Goal: Task Accomplishment & Management: Complete application form

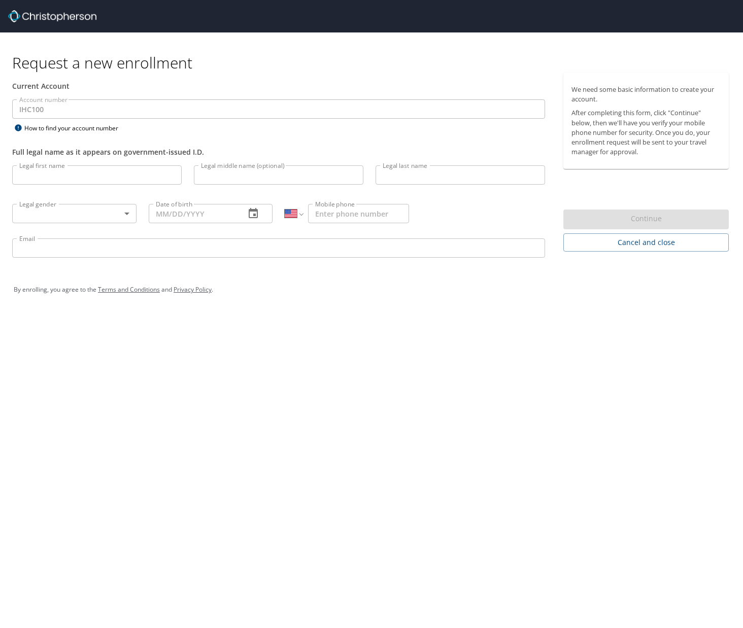
select select "US"
click at [46, 174] on input "Legal first name" at bounding box center [97, 174] width 170 height 19
type input "[PERSON_NAME]"
click at [219, 179] on input "Legal middle name (optional)" at bounding box center [279, 174] width 170 height 19
type input "[PERSON_NAME]"
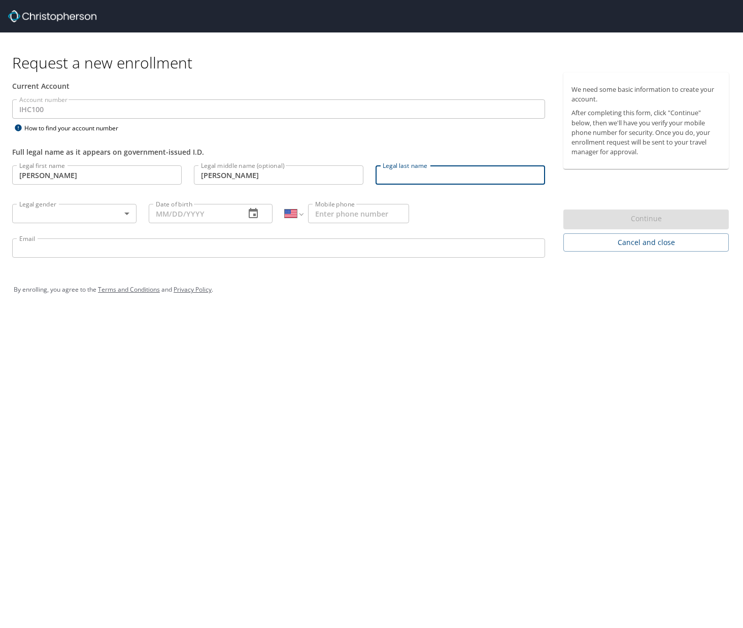
click at [426, 179] on input "Legal last name" at bounding box center [461, 174] width 170 height 19
type input "Heywood"
type input "[PHONE_NUMBER]"
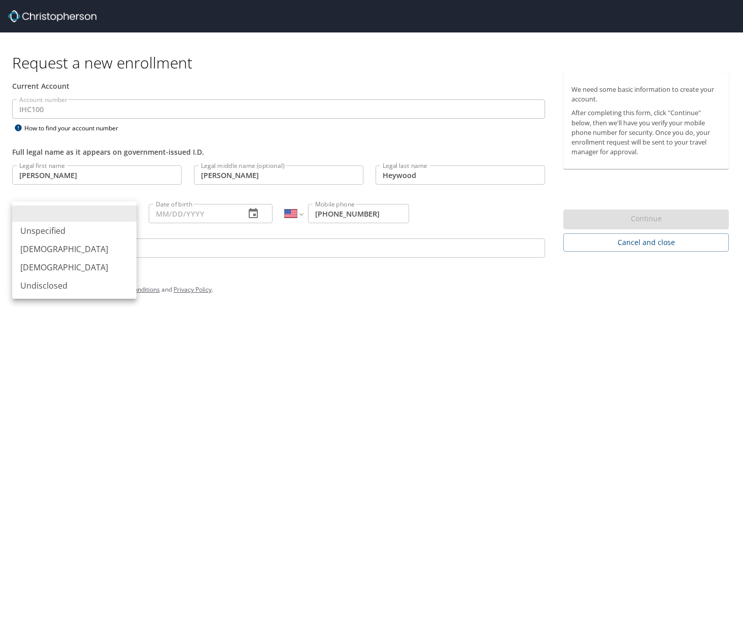
click at [45, 212] on body "Request a new enrollment Current Account Account number IHC100 Account number H…" at bounding box center [371, 314] width 743 height 628
drag, startPoint x: 37, startPoint y: 254, endPoint x: 42, endPoint y: 251, distance: 6.4
click at [37, 254] on li "[DEMOGRAPHIC_DATA]" at bounding box center [74, 249] width 124 height 18
type input "[DEMOGRAPHIC_DATA]"
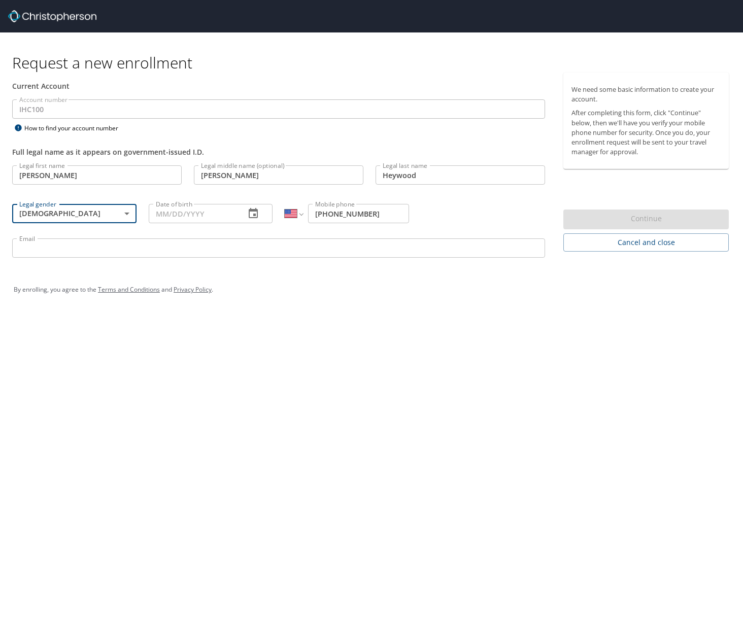
click at [173, 214] on input "Date of birth" at bounding box center [193, 213] width 89 height 19
type input "20/14/1965"
click at [127, 254] on input "Email" at bounding box center [278, 248] width 533 height 19
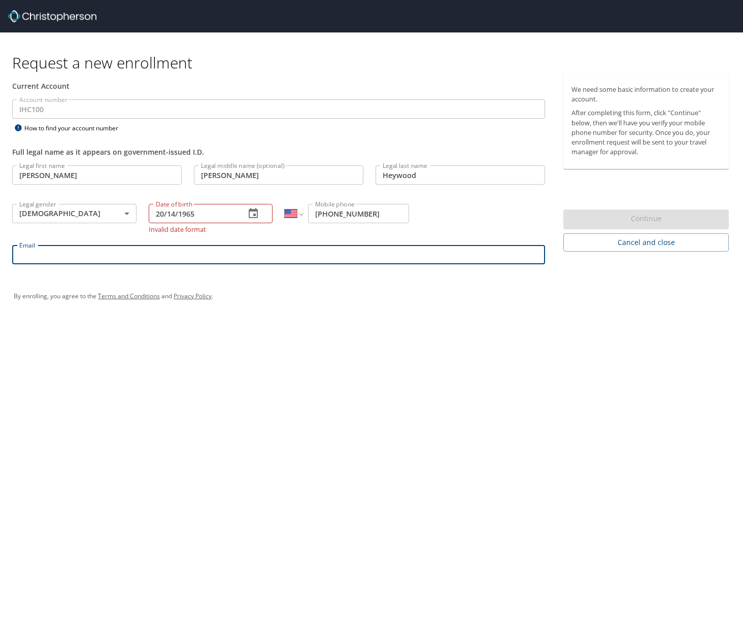
type input "[EMAIL_ADDRESS][DOMAIN_NAME]"
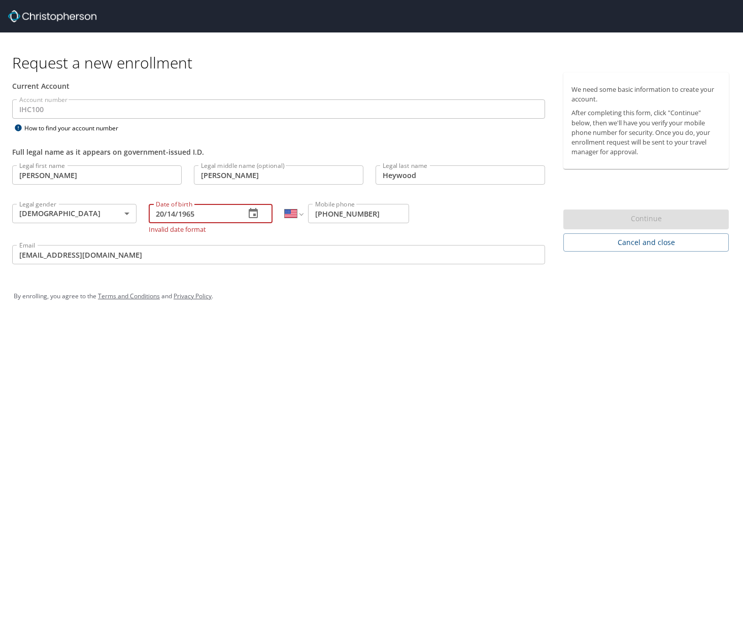
drag, startPoint x: 163, startPoint y: 213, endPoint x: 232, endPoint y: 220, distance: 68.9
click at [178, 212] on input "20/14/1965" at bounding box center [193, 213] width 89 height 19
type input "[DATE]"
click at [257, 247] on input "[EMAIL_ADDRESS][DOMAIN_NAME]" at bounding box center [278, 254] width 533 height 19
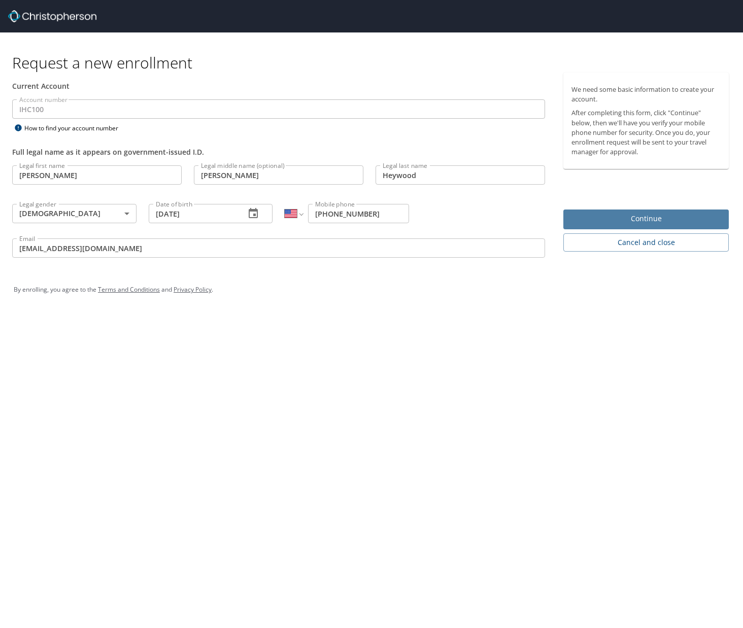
click at [652, 220] on span "Continue" at bounding box center [646, 219] width 149 height 13
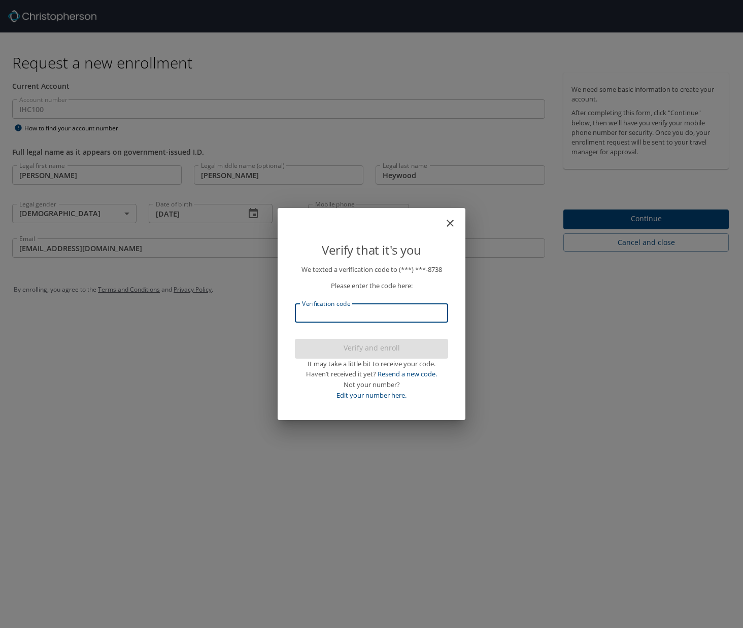
click at [337, 310] on input "Verification code" at bounding box center [371, 313] width 153 height 19
type input "153869"
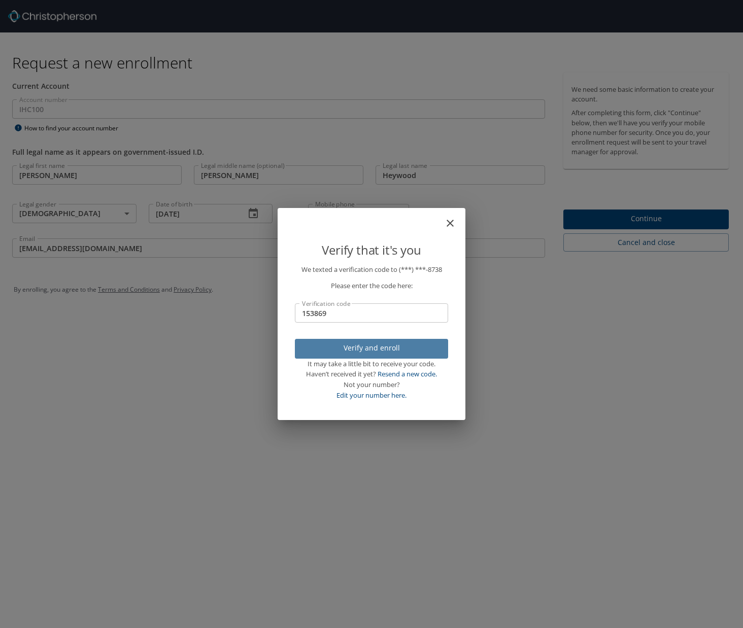
click at [368, 349] on span "Verify and enroll" at bounding box center [371, 348] width 137 height 13
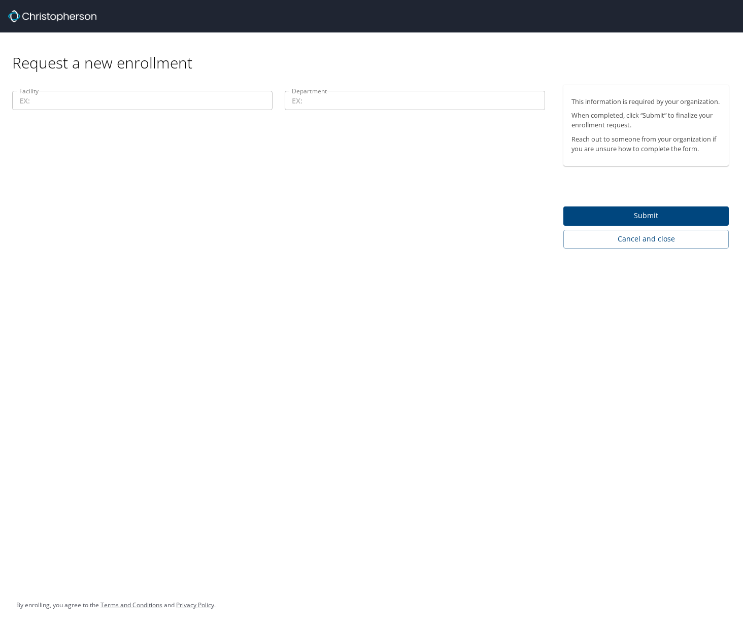
click at [52, 102] on input "Facility" at bounding box center [142, 100] width 260 height 19
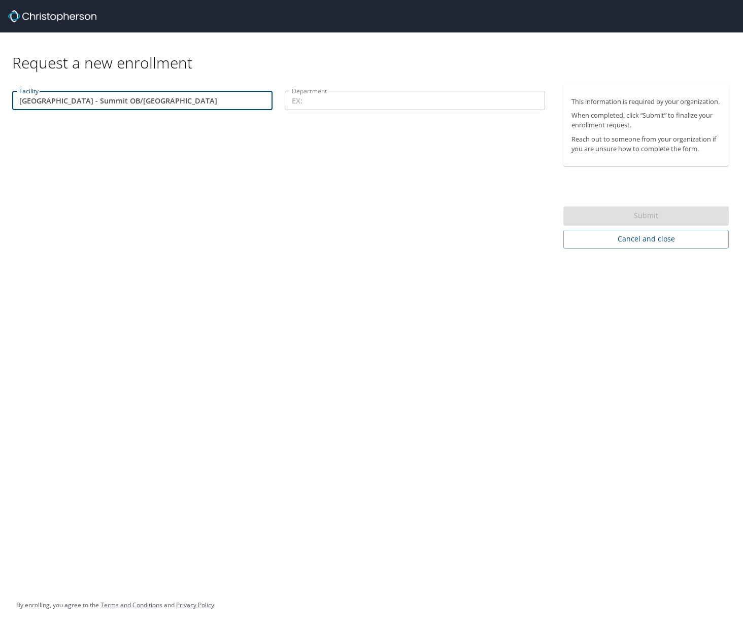
drag, startPoint x: 179, startPoint y: 101, endPoint x: 124, endPoint y: 102, distance: 54.3
click at [124, 102] on input "[GEOGRAPHIC_DATA] - Summit OB/[GEOGRAPHIC_DATA]" at bounding box center [142, 100] width 260 height 19
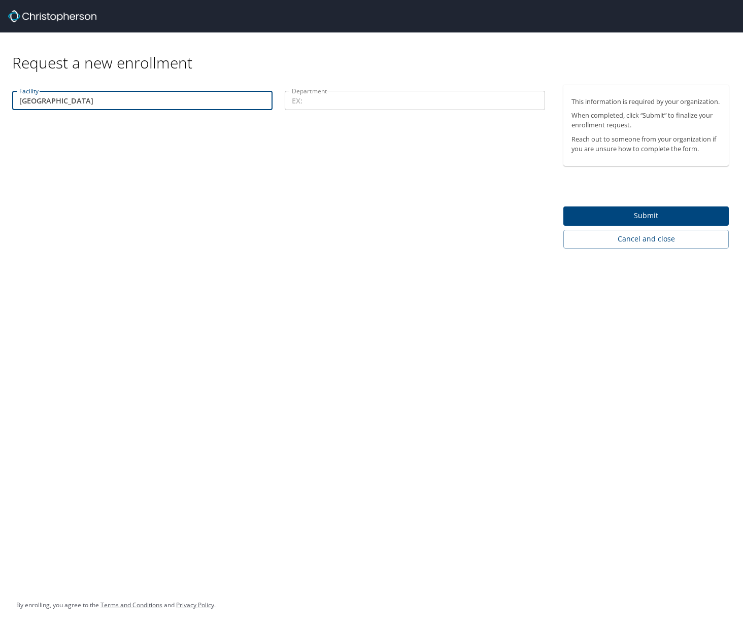
type input "[GEOGRAPHIC_DATA]"
click at [327, 99] on input "Department" at bounding box center [415, 100] width 260 height 19
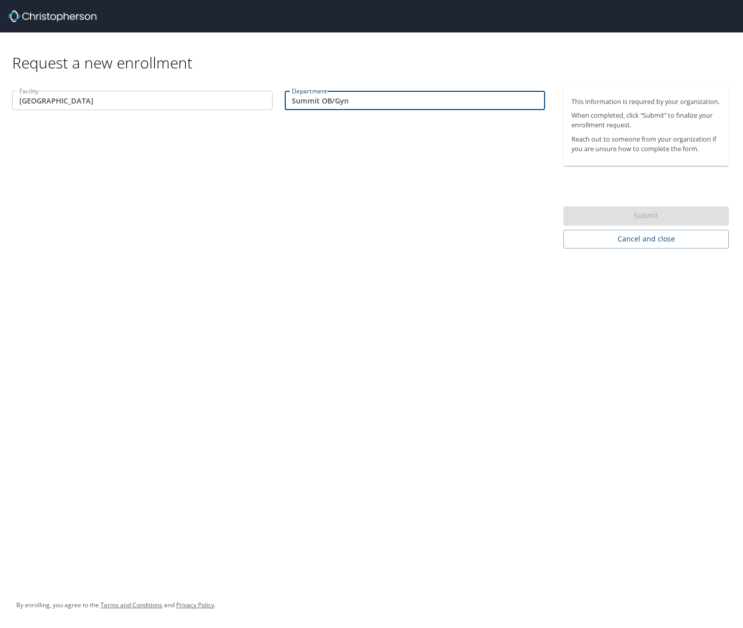
click at [320, 155] on div "Facility [GEOGRAPHIC_DATA] Facility Department Summit OB/Gyn Department" at bounding box center [278, 167] width 557 height 164
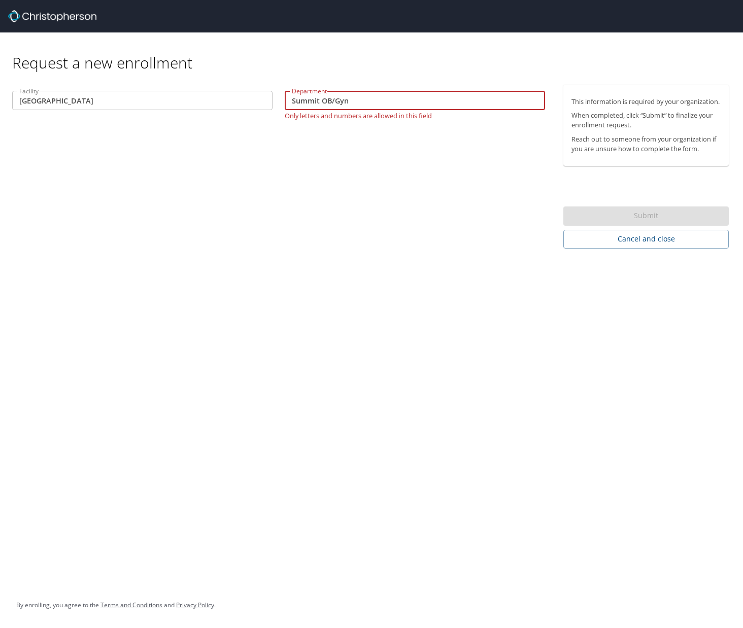
drag, startPoint x: 352, startPoint y: 99, endPoint x: 337, endPoint y: 101, distance: 15.8
click at [334, 101] on input "Summit OB/Gyn" at bounding box center [415, 100] width 260 height 19
type input "Summit OB"
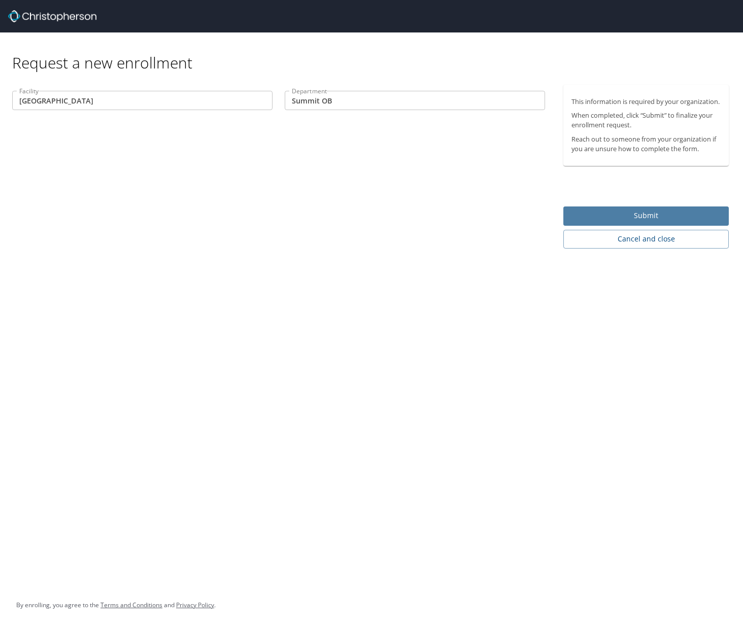
click at [625, 222] on span "Submit" at bounding box center [646, 216] width 149 height 13
